Goal: Information Seeking & Learning: Learn about a topic

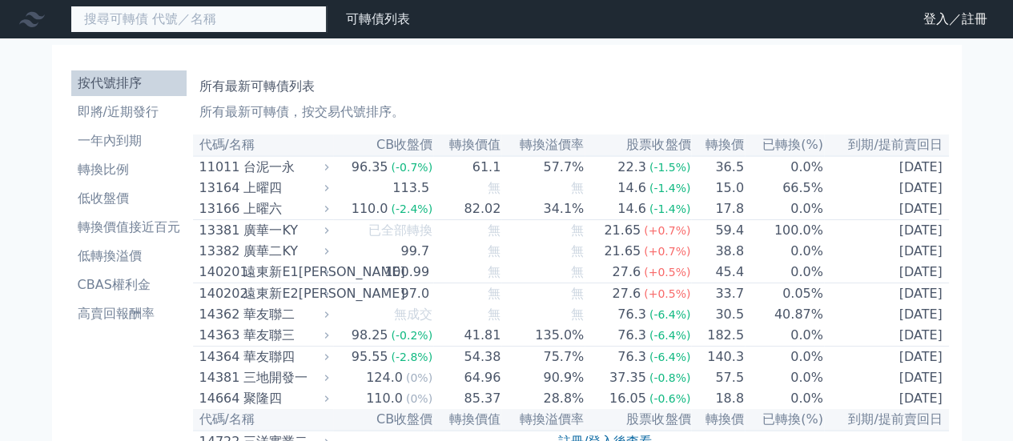
click at [169, 15] on input at bounding box center [198, 19] width 256 height 27
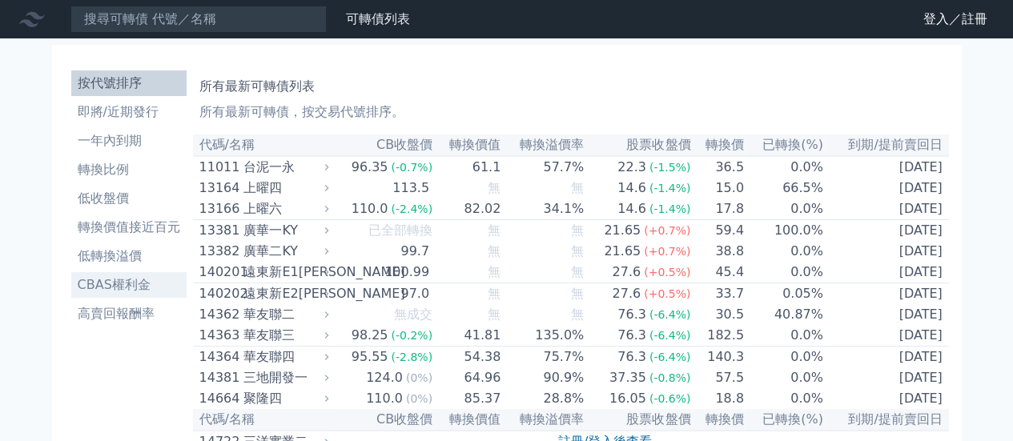
click at [141, 292] on li "CBAS權利金" at bounding box center [128, 284] width 115 height 19
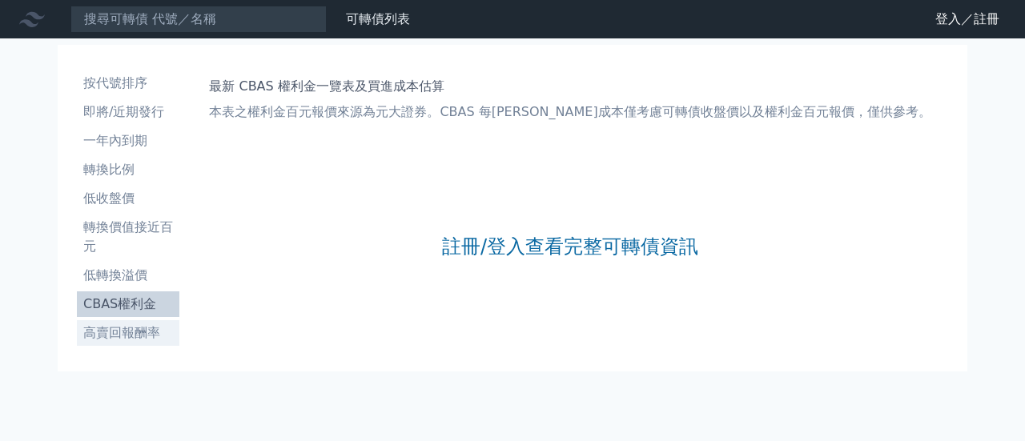
click at [149, 335] on li "高賣回報酬率" at bounding box center [128, 332] width 102 height 19
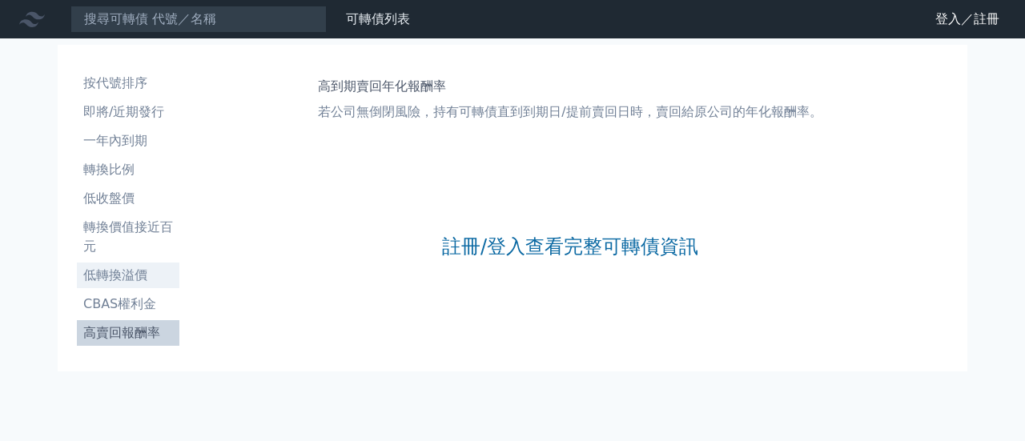
click at [126, 276] on li "低轉換溢價" at bounding box center [128, 275] width 102 height 19
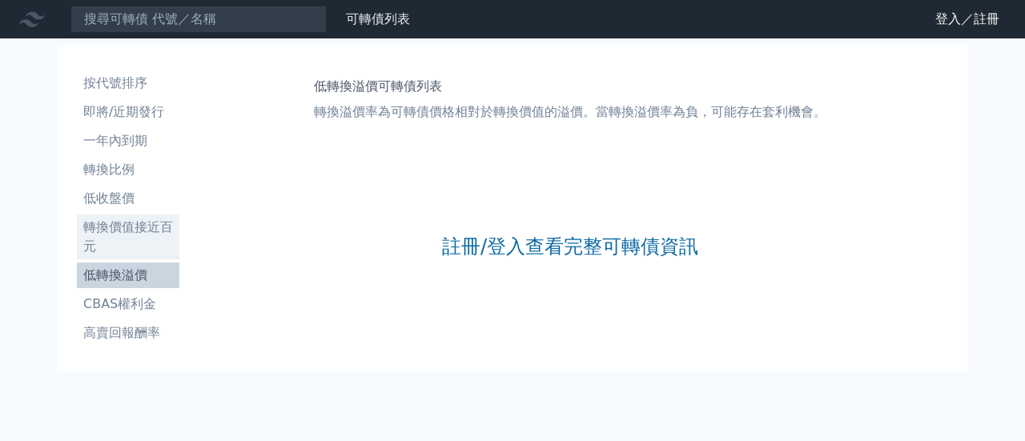
click at [101, 247] on li "轉換價值接近百元" at bounding box center [128, 237] width 102 height 38
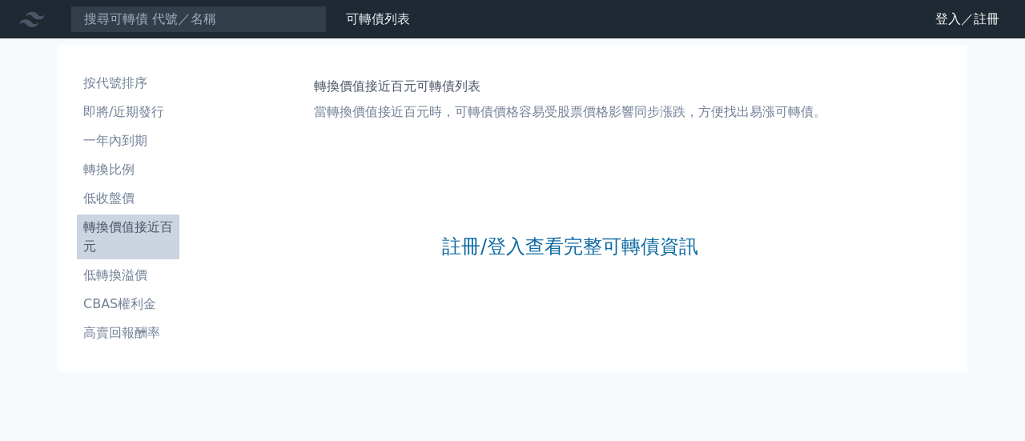
click at [127, 231] on li "轉換價值接近百元" at bounding box center [128, 237] width 102 height 38
click at [132, 186] on link "低收盤價" at bounding box center [128, 199] width 102 height 26
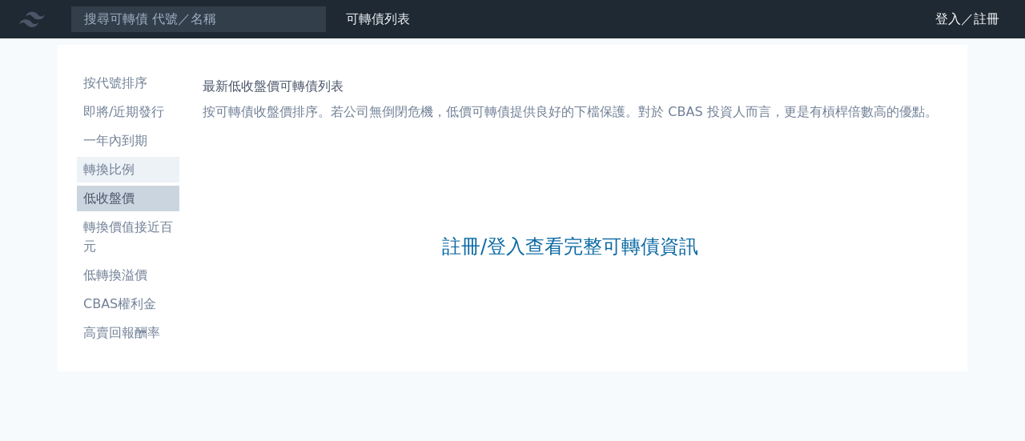
click at [126, 167] on li "轉換比例" at bounding box center [128, 169] width 102 height 19
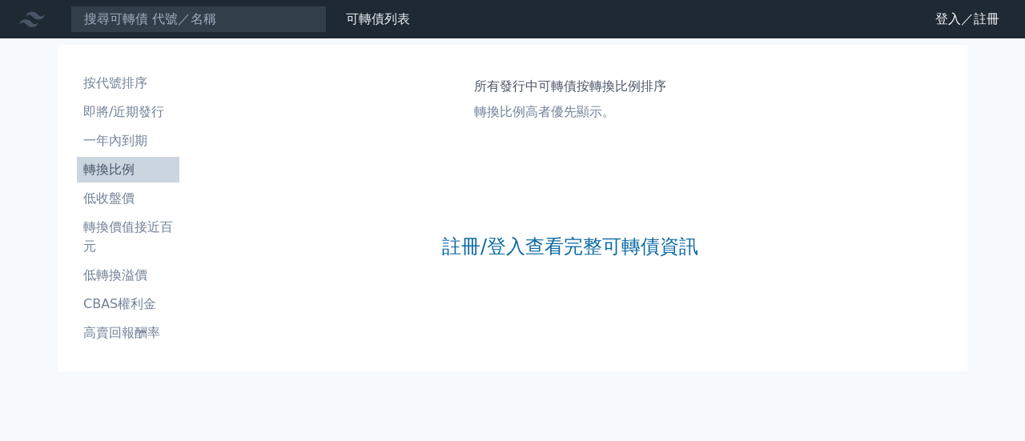
click at [130, 131] on li "一年內到期" at bounding box center [128, 140] width 102 height 19
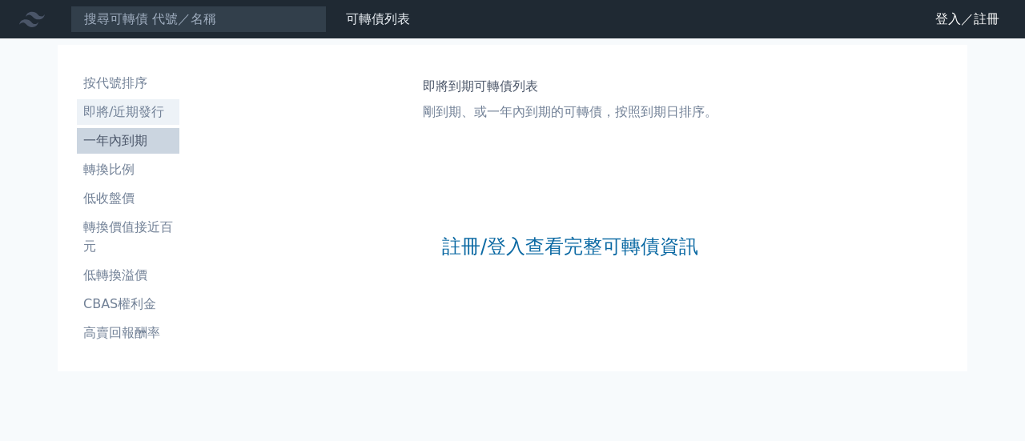
click at [130, 110] on li "即將/近期發行" at bounding box center [128, 111] width 102 height 19
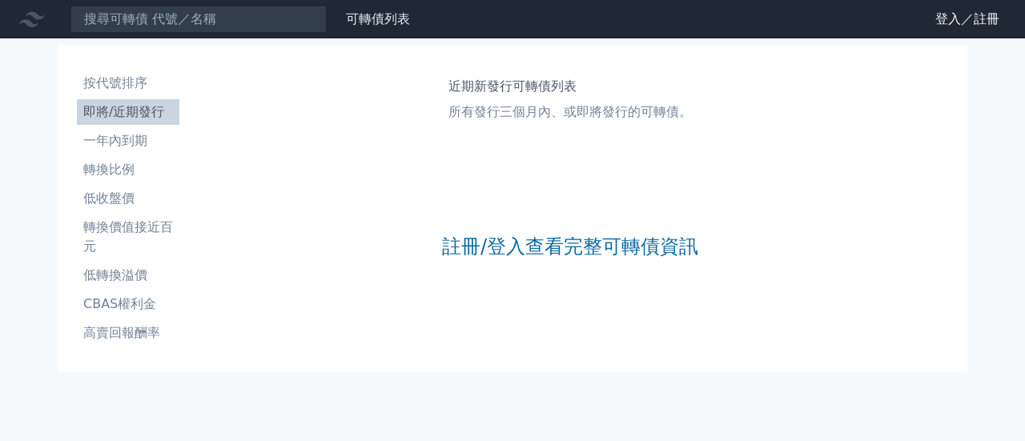
click at [130, 82] on li "按代號排序" at bounding box center [128, 83] width 102 height 19
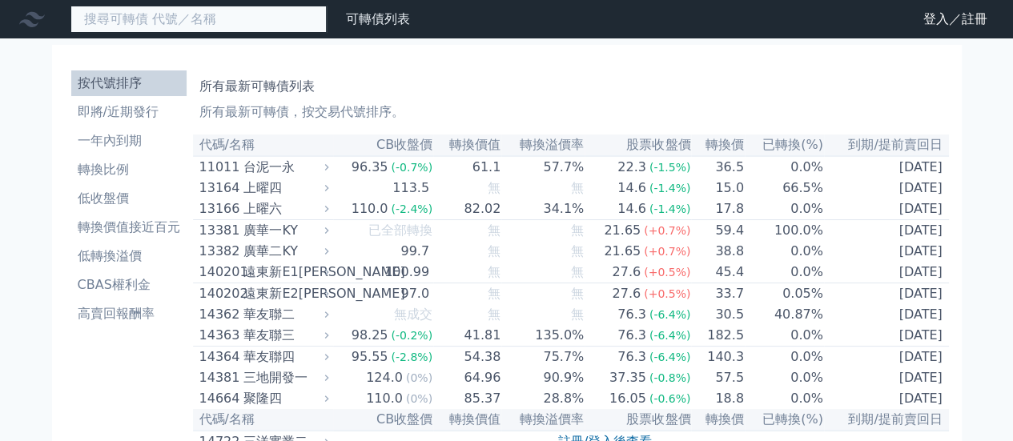
click at [202, 18] on input at bounding box center [198, 19] width 256 height 27
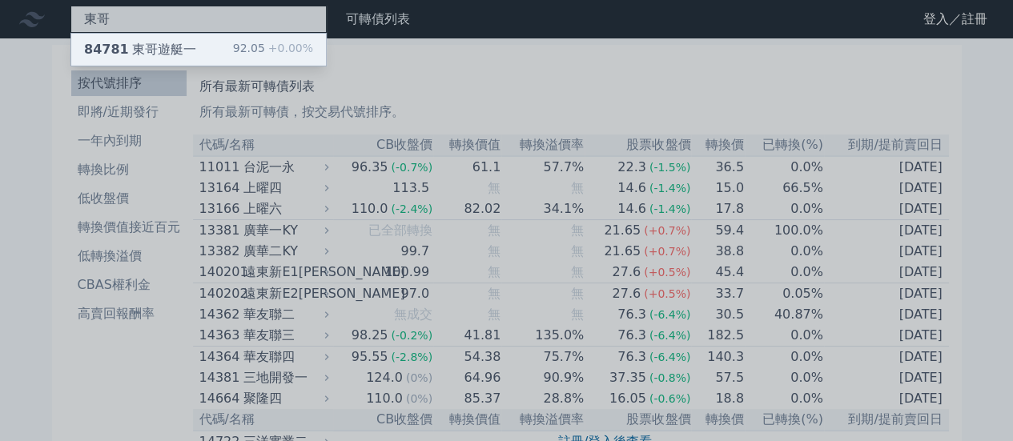
type input "東哥"
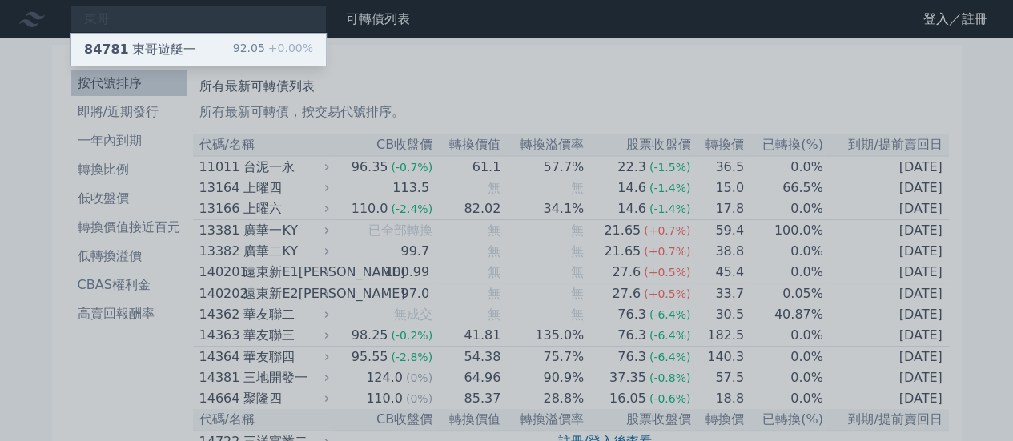
click at [118, 42] on span "84781" at bounding box center [106, 49] width 45 height 15
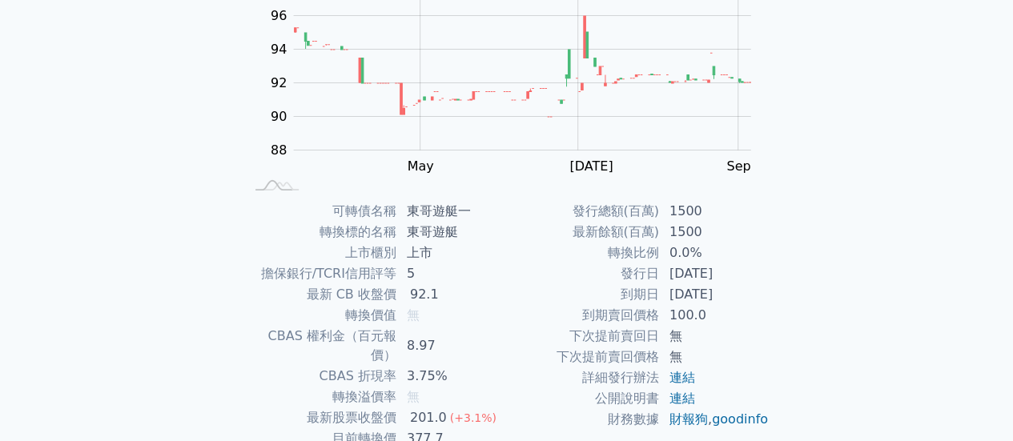
scroll to position [213, 0]
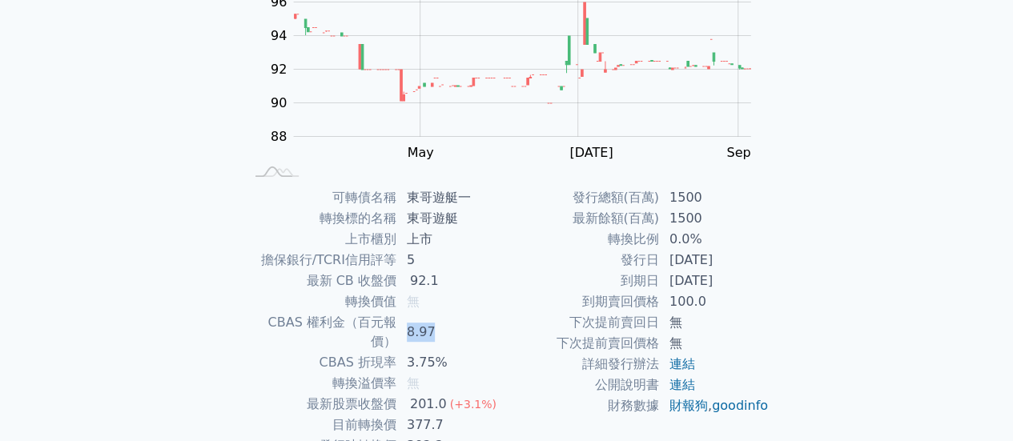
drag, startPoint x: 434, startPoint y: 324, endPoint x: 407, endPoint y: 319, distance: 27.6
click at [407, 319] on td "8.97" at bounding box center [452, 332] width 110 height 40
click at [456, 317] on td "8.97" at bounding box center [452, 332] width 110 height 40
drag, startPoint x: 447, startPoint y: 317, endPoint x: 405, endPoint y: 317, distance: 42.4
click at [405, 317] on td "8.97" at bounding box center [452, 332] width 110 height 40
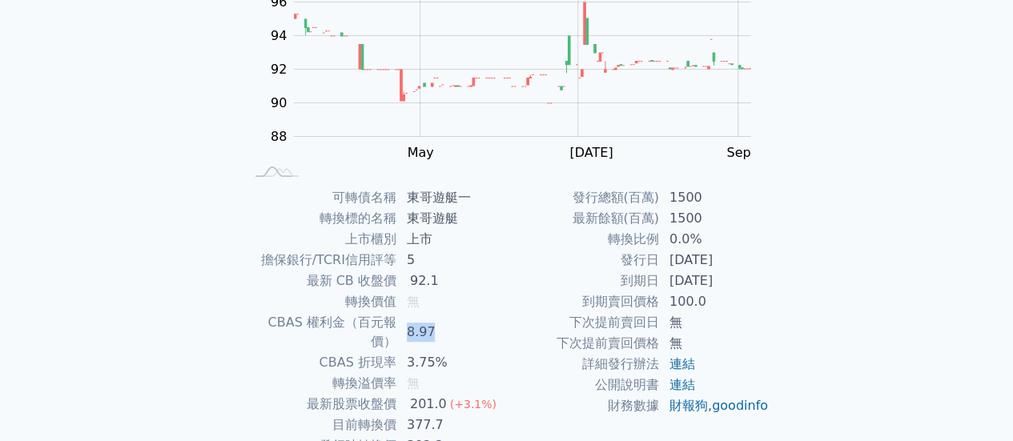
click at [434, 320] on td "8.97" at bounding box center [452, 332] width 110 height 40
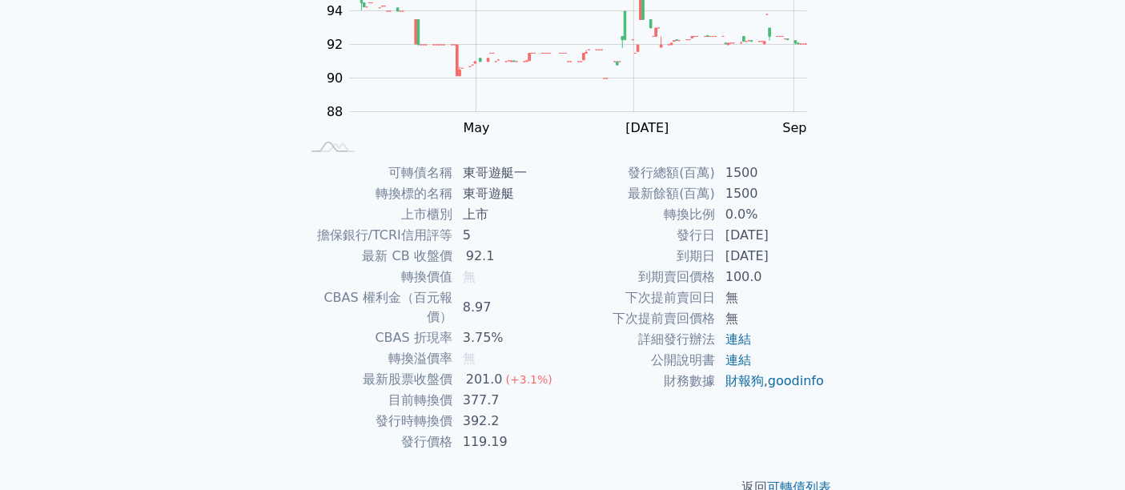
scroll to position [251, 0]
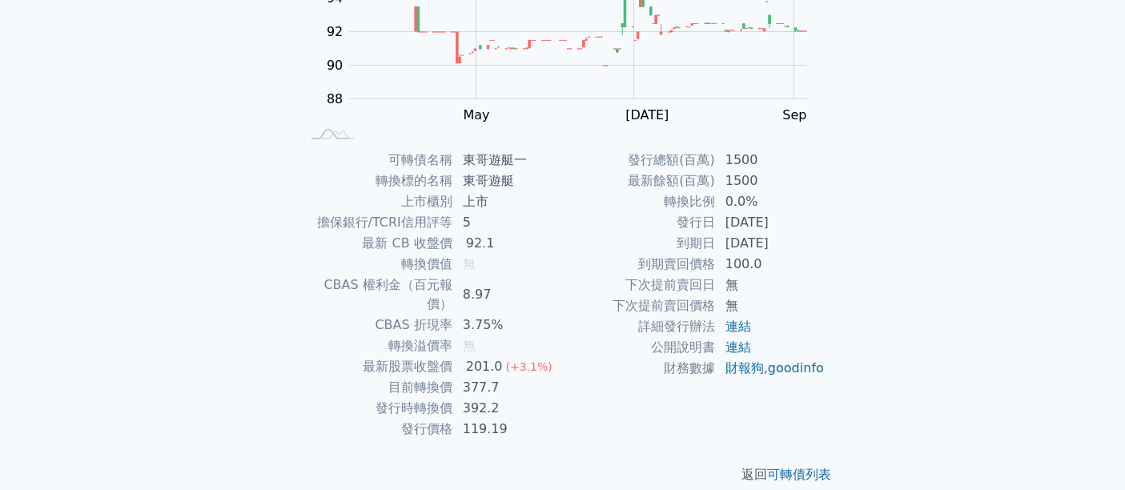
drag, startPoint x: 898, startPoint y: 389, endPoint x: 836, endPoint y: 435, distance: 77.8
click at [898, 389] on div "可轉債列表 財務數據 可轉債列表 財務數據 登入／註冊 登入／註冊 可轉債列表 › 84781 東哥遊艇一 84781 東哥遊艇一 可轉債詳細資訊 Zoom …" at bounding box center [562, 129] width 1125 height 760
click at [969, 200] on div "可轉債列表 財務數據 可轉債列表 財務數據 登入／註冊 登入／註冊 可轉債列表 › 84781 東哥遊艇一 84781 東哥遊艇一 可轉債詳細資訊 Zoom …" at bounding box center [562, 129] width 1125 height 760
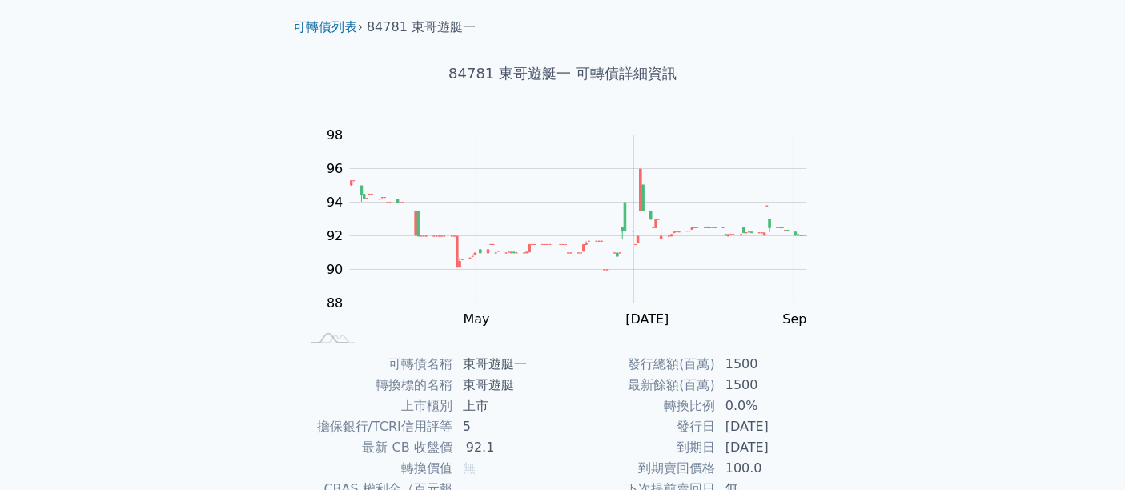
scroll to position [0, 0]
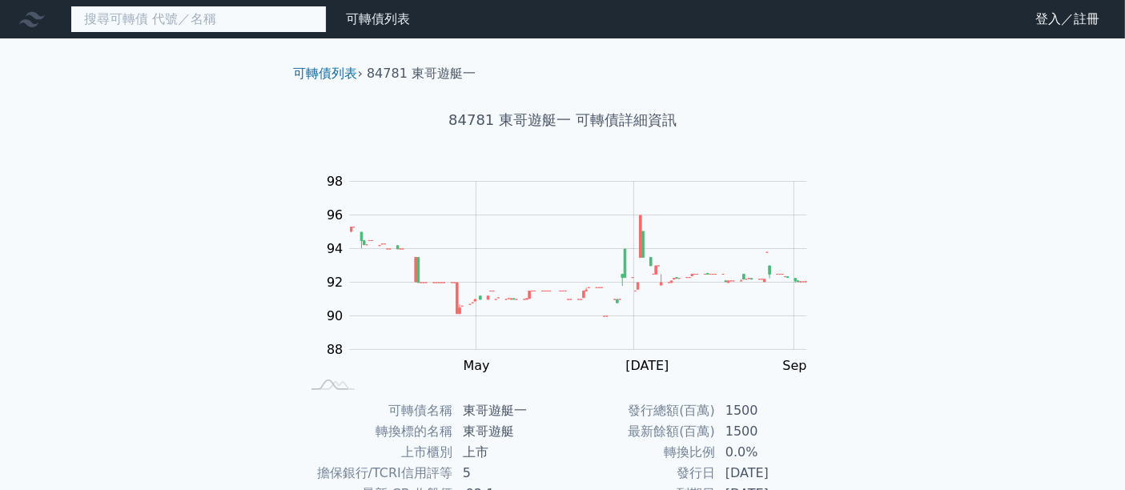
click at [225, 19] on input at bounding box center [198, 19] width 256 height 27
paste input "3483 力致"
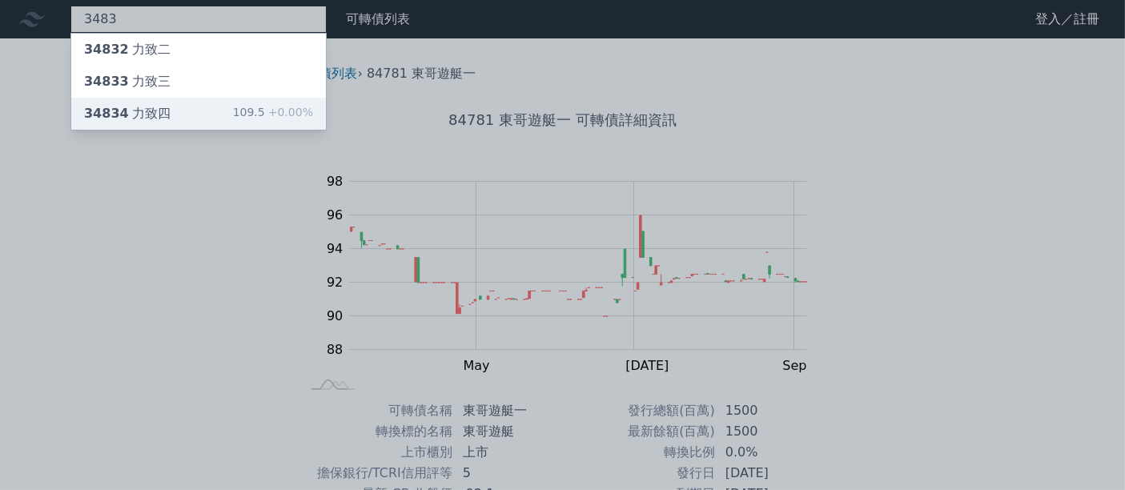
type input "3483"
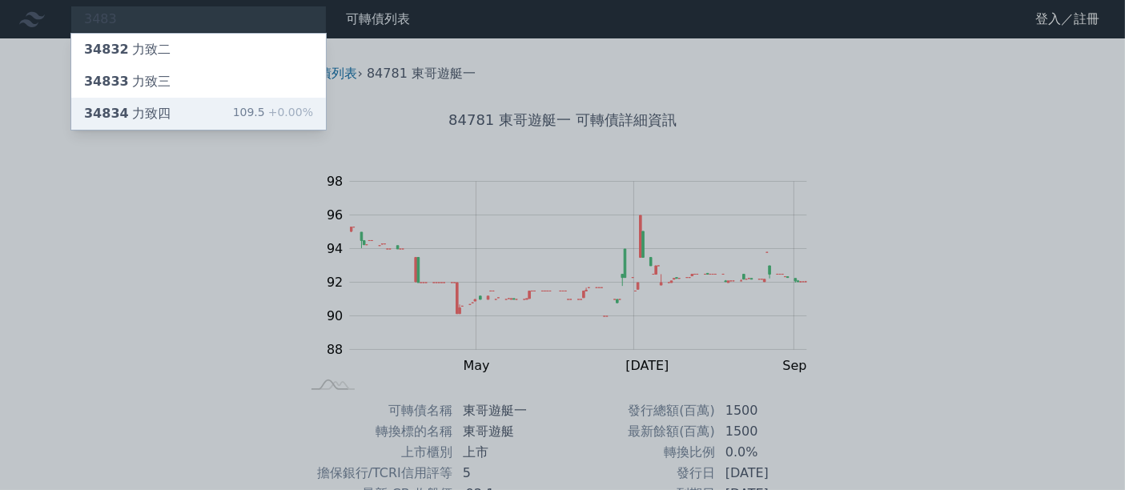
click at [200, 113] on div "34834 力致四 109.5 +0.00%" at bounding box center [198, 114] width 255 height 32
